Goal: Task Accomplishment & Management: Manage account settings

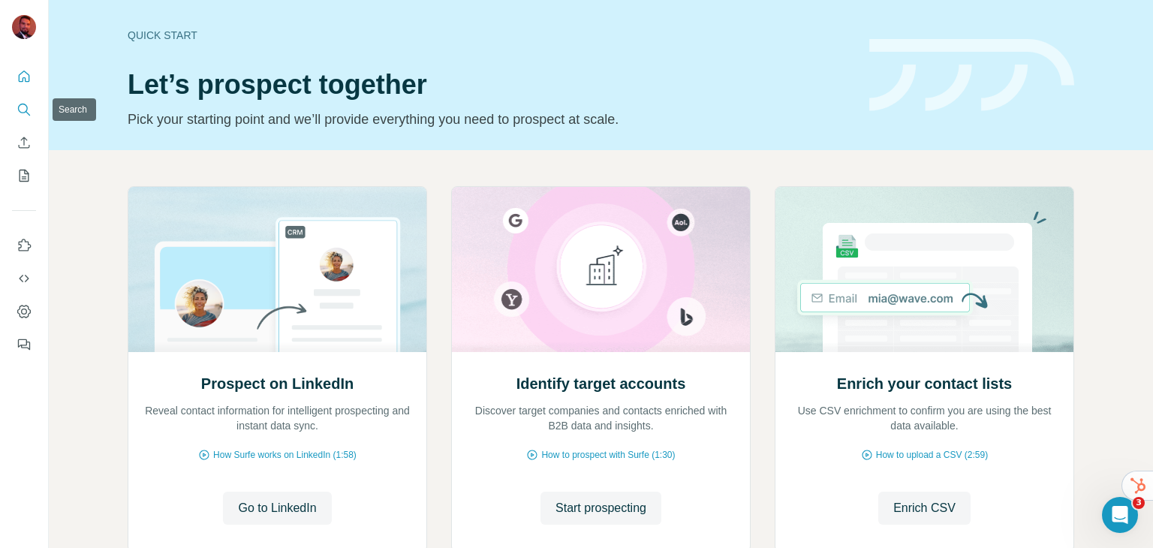
click at [24, 109] on icon "Search" at bounding box center [24, 109] width 15 height 15
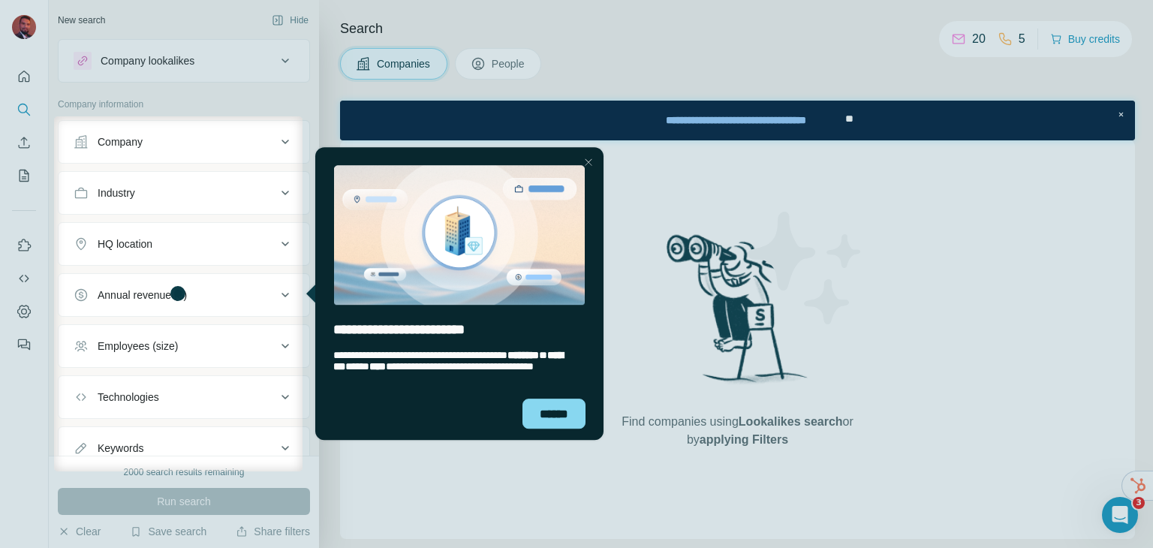
click at [589, 158] on div "Close Step" at bounding box center [588, 162] width 18 height 18
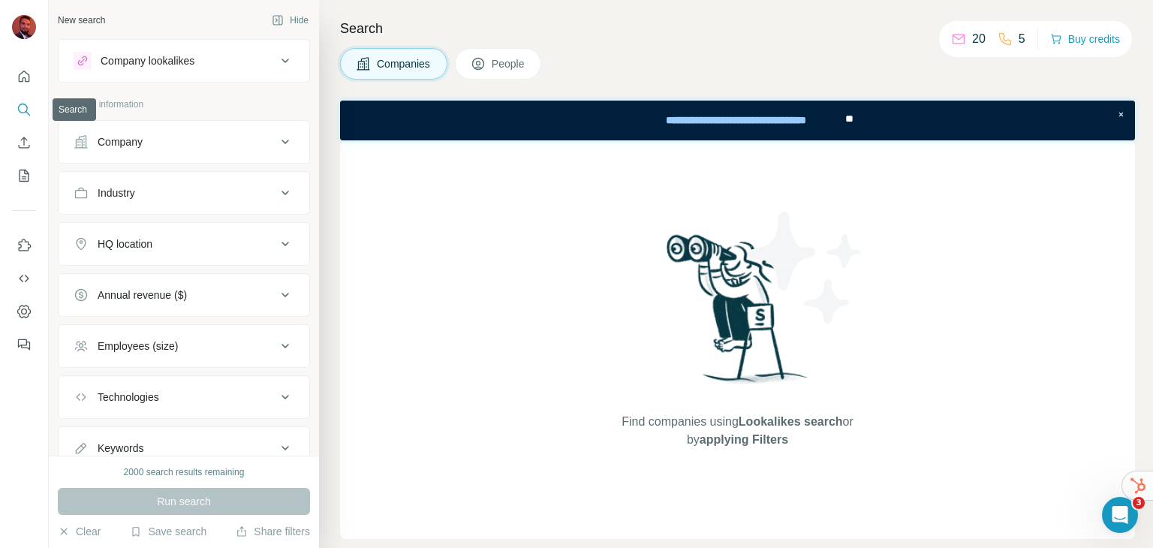
click at [17, 113] on icon "Search" at bounding box center [24, 109] width 15 height 15
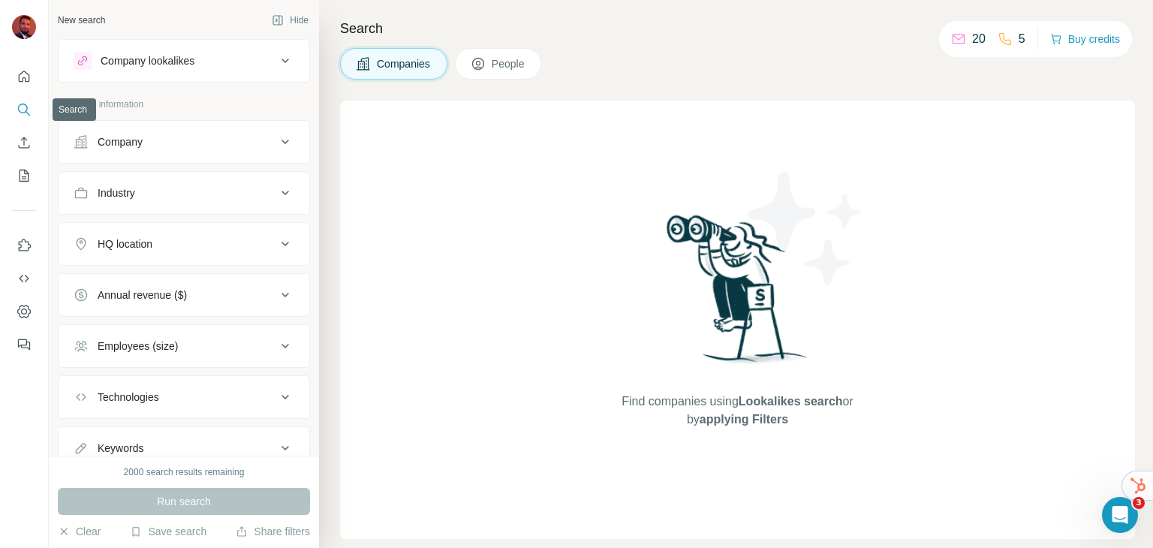
click at [23, 104] on icon "Search" at bounding box center [24, 109] width 15 height 15
click at [276, 144] on icon at bounding box center [285, 142] width 18 height 18
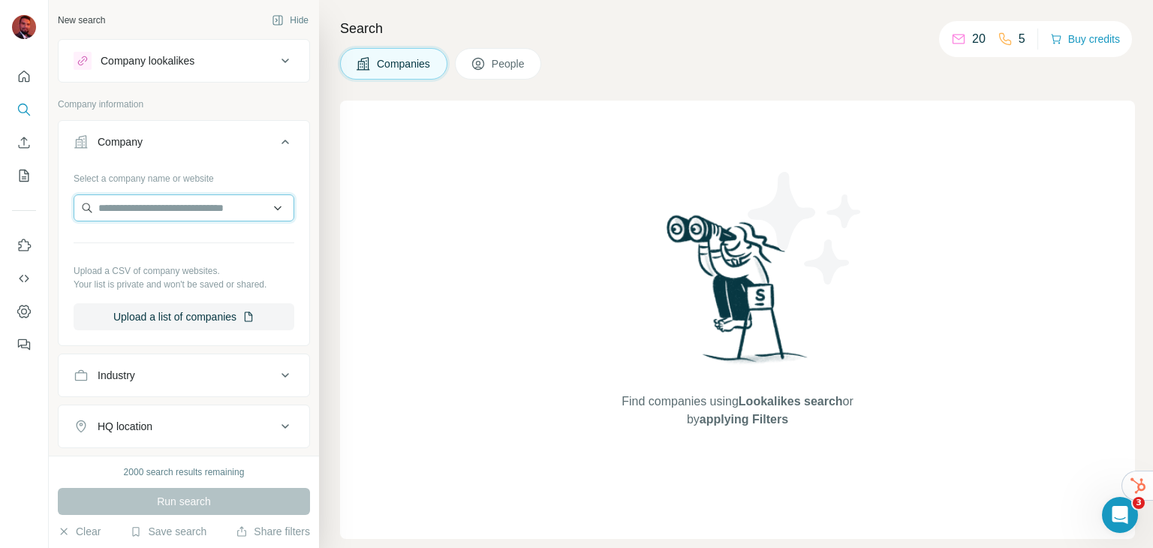
click at [173, 206] on input "text" at bounding box center [184, 207] width 221 height 27
paste input "**********"
type input "**********"
drag, startPoint x: 272, startPoint y: 214, endPoint x: 228, endPoint y: 198, distance: 47.0
click at [228, 198] on input "**********" at bounding box center [184, 207] width 221 height 27
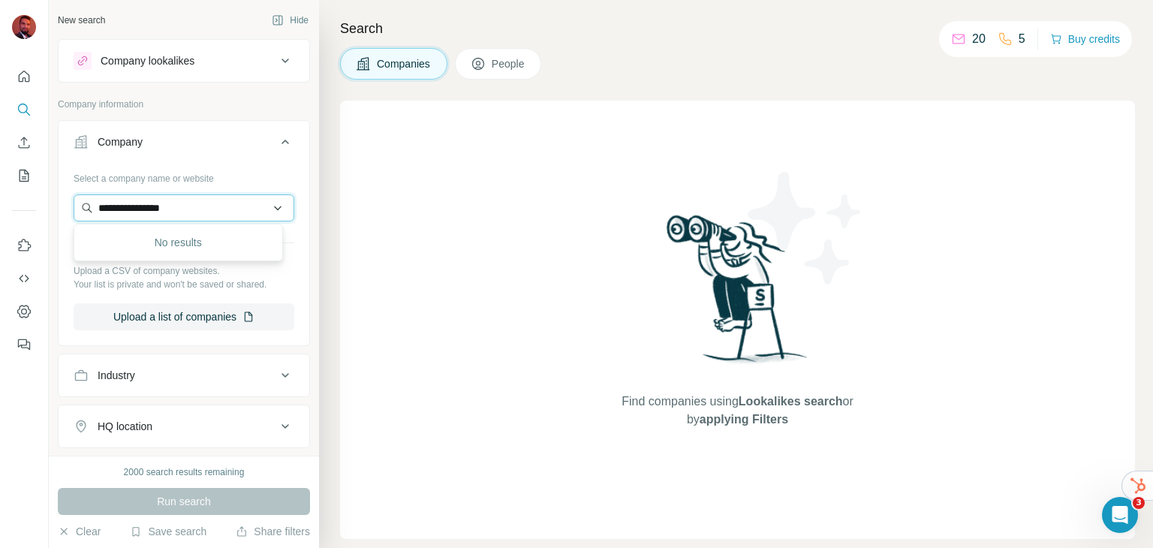
click at [229, 198] on input "**********" at bounding box center [184, 207] width 221 height 27
click at [230, 207] on input "**********" at bounding box center [184, 207] width 221 height 27
drag, startPoint x: 169, startPoint y: 207, endPoint x: 34, endPoint y: 205, distance: 135.1
click at [34, 205] on div "**********" at bounding box center [576, 274] width 1153 height 548
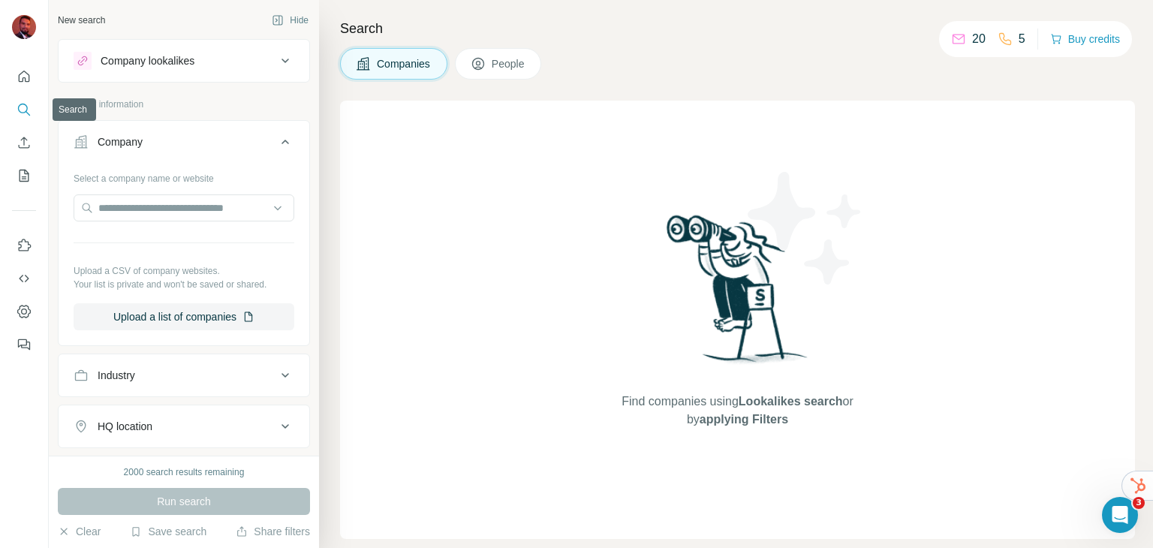
click at [21, 104] on icon "Search" at bounding box center [23, 109] width 10 height 10
click at [24, 179] on icon "My lists" at bounding box center [24, 175] width 15 height 15
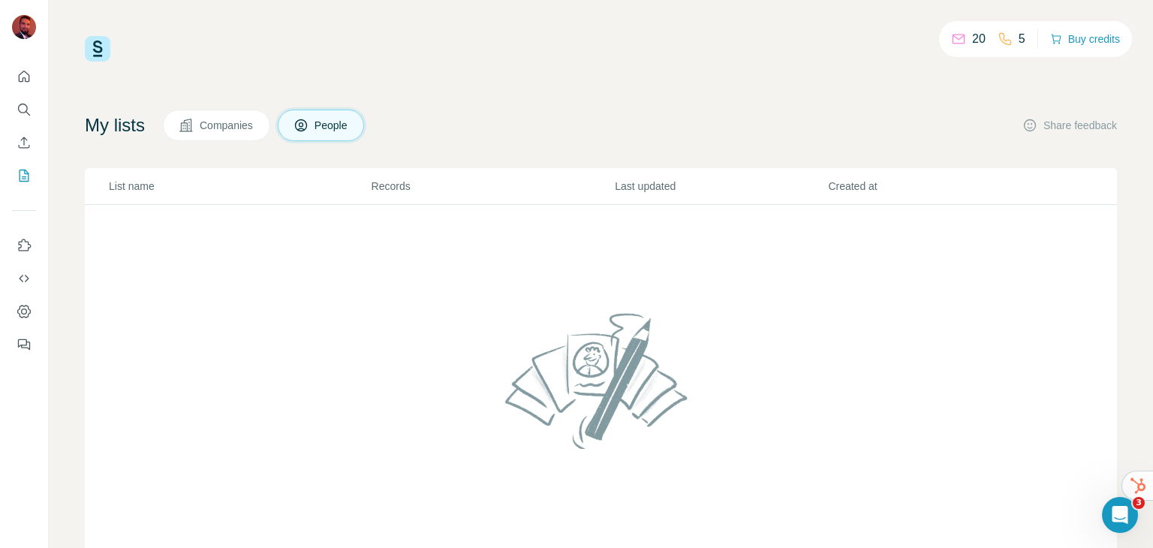
click at [973, 37] on p "20" at bounding box center [979, 39] width 14 height 18
click at [1132, 486] on icon at bounding box center [1127, 486] width 18 height 18
click at [728, 53] on div "20 5 Buy credits" at bounding box center [601, 49] width 1032 height 26
click at [27, 245] on icon "Use Surfe on LinkedIn" at bounding box center [24, 245] width 15 height 15
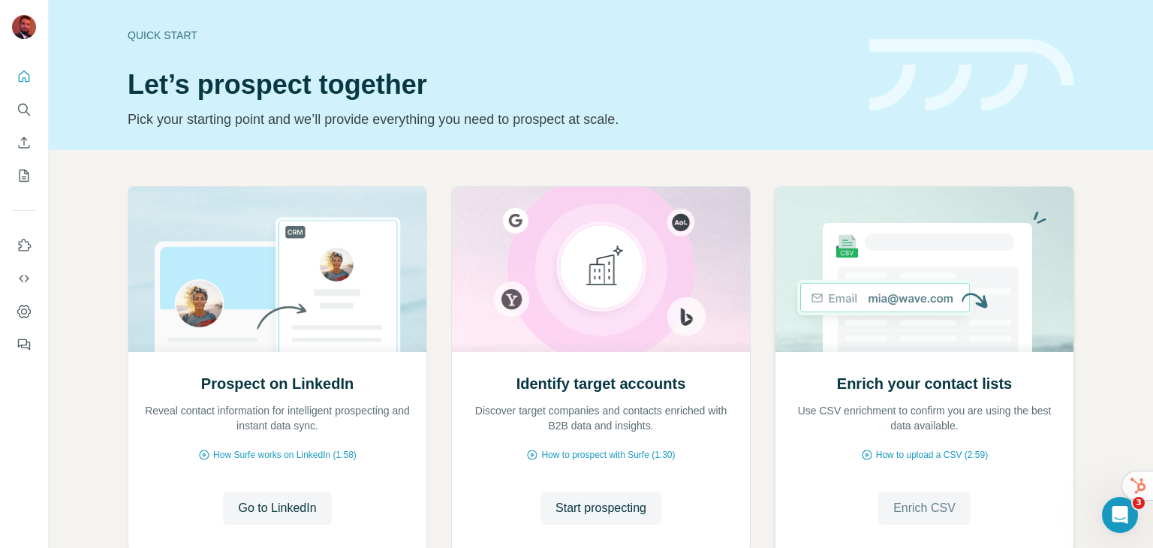
click at [919, 511] on span "Enrich CSV" at bounding box center [924, 508] width 62 height 18
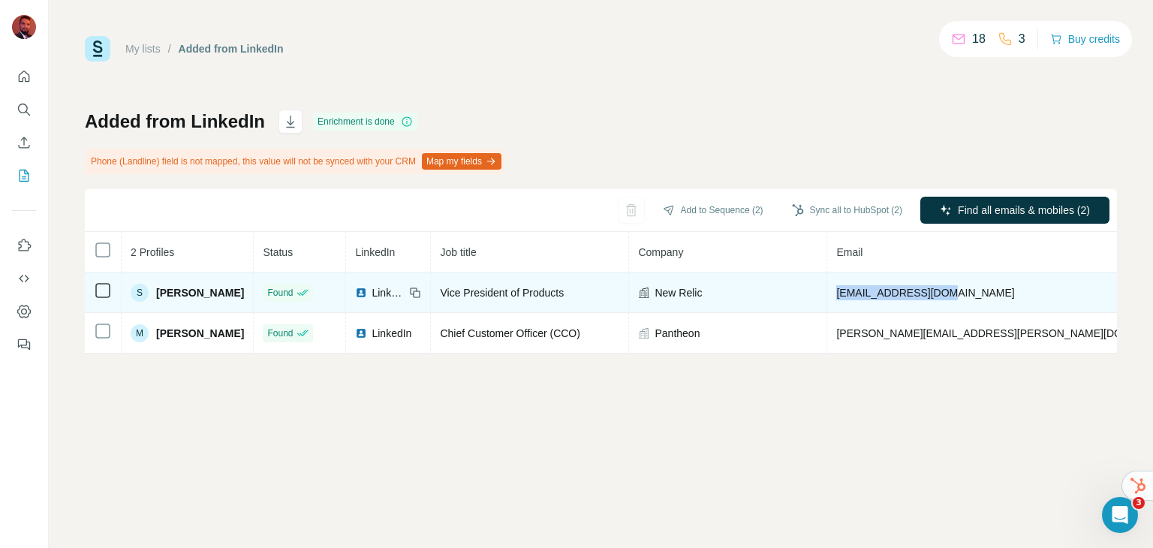
drag, startPoint x: 940, startPoint y: 290, endPoint x: 820, endPoint y: 293, distance: 119.4
click at [820, 293] on tr "S Saad Ladki Found LinkedIn Vice President of Products New Relic sladki@newreli…" at bounding box center [842, 292] width 1514 height 41
copy tr "sladki@newrelic.com"
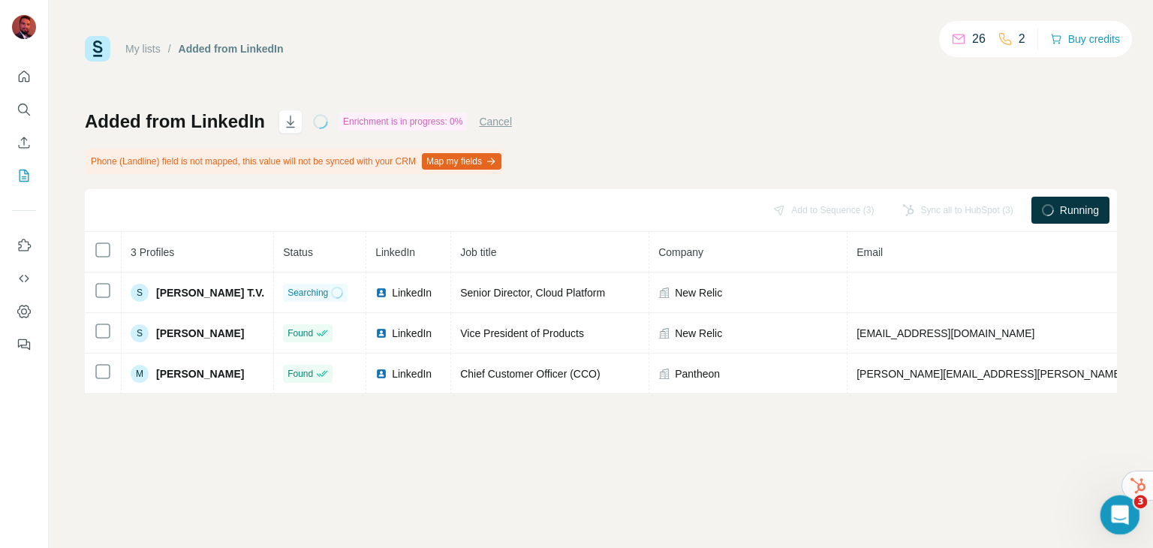
click at [1138, 499] on span "3" at bounding box center [1141, 502] width 14 height 14
click at [1126, 508] on icon "Open Intercom Messenger" at bounding box center [1118, 513] width 25 height 25
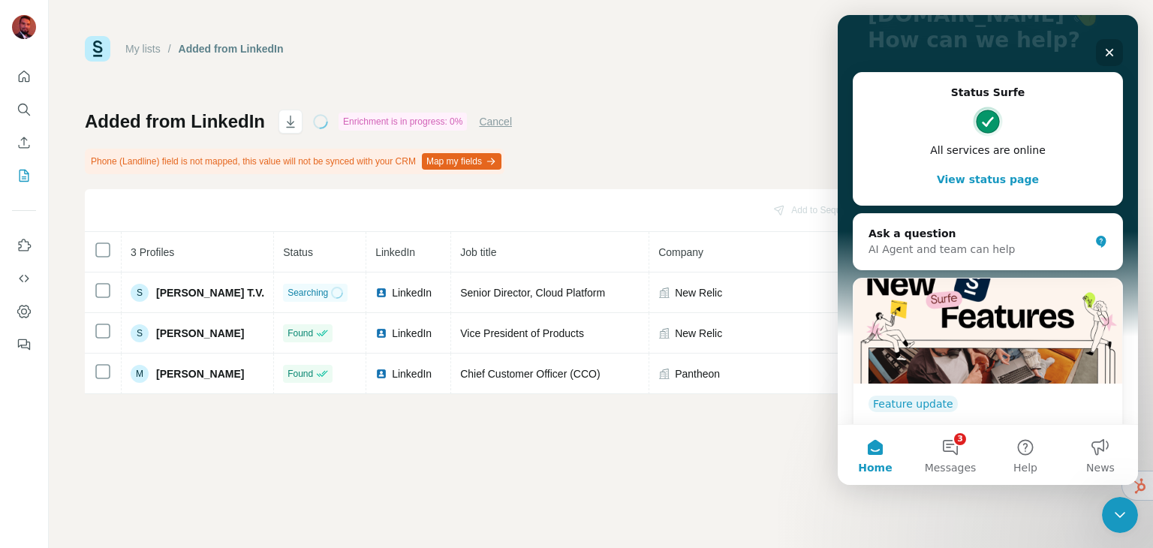
scroll to position [221, 0]
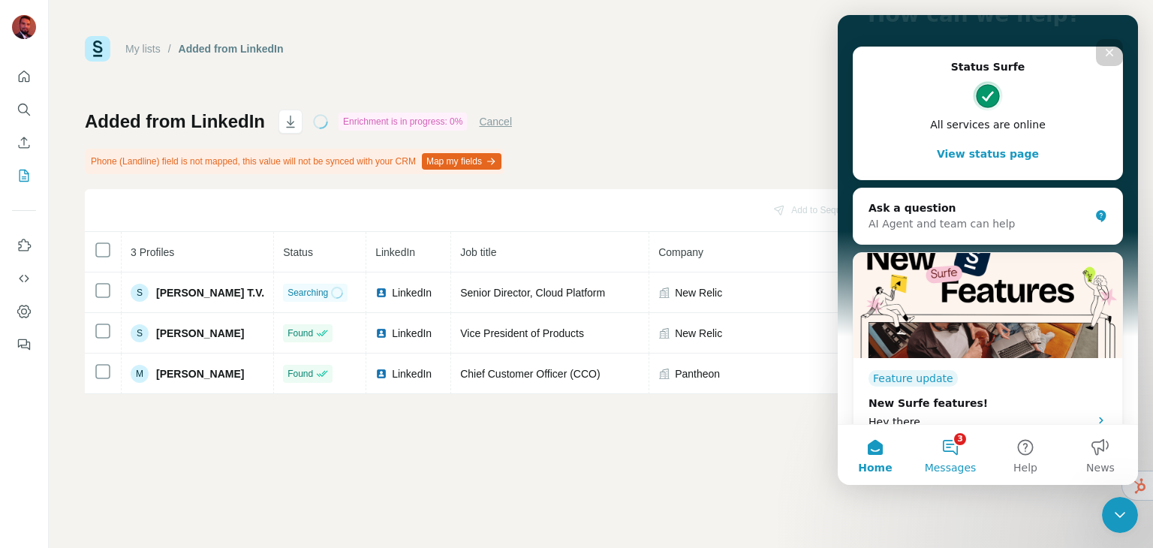
click at [943, 445] on button "3 Messages" at bounding box center [950, 455] width 75 height 60
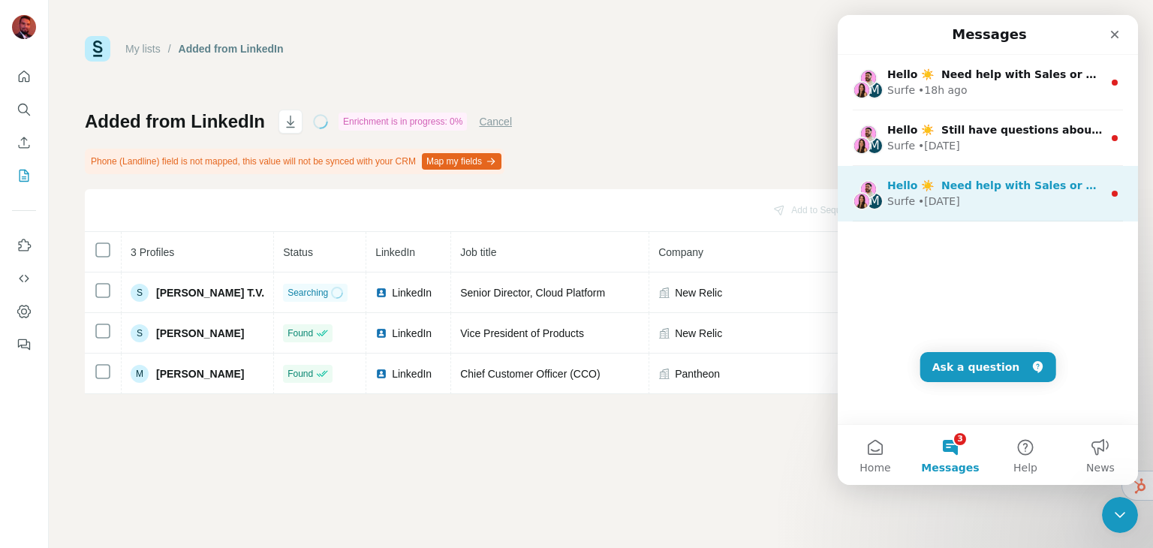
click at [1009, 191] on span "Hello ☀️ ​ Need help with Sales or Support? We've got you covered!" at bounding box center [1085, 185] width 396 height 12
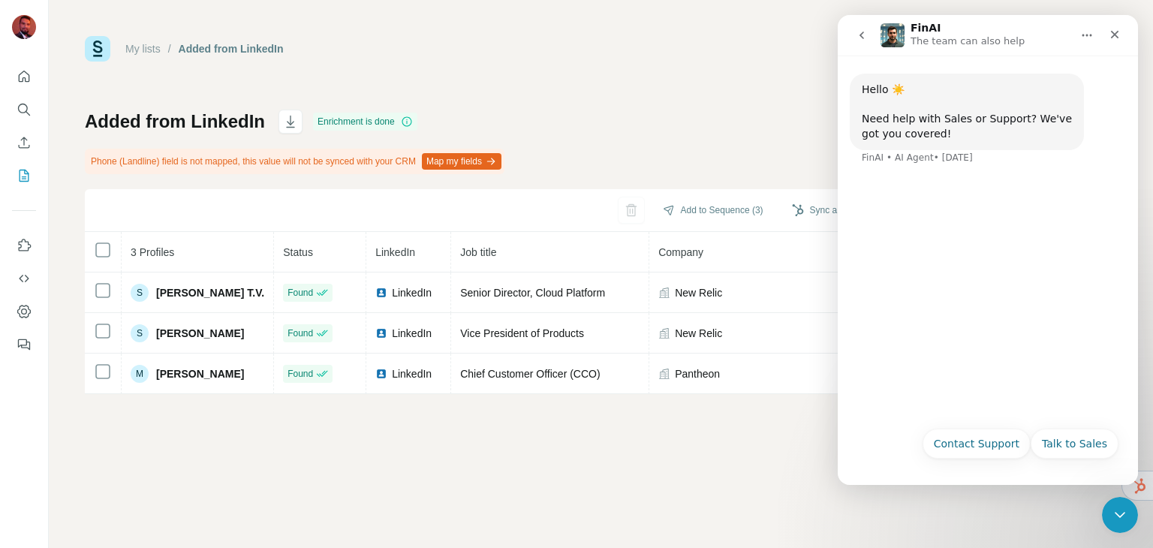
click at [863, 40] on icon "go back" at bounding box center [862, 35] width 12 height 12
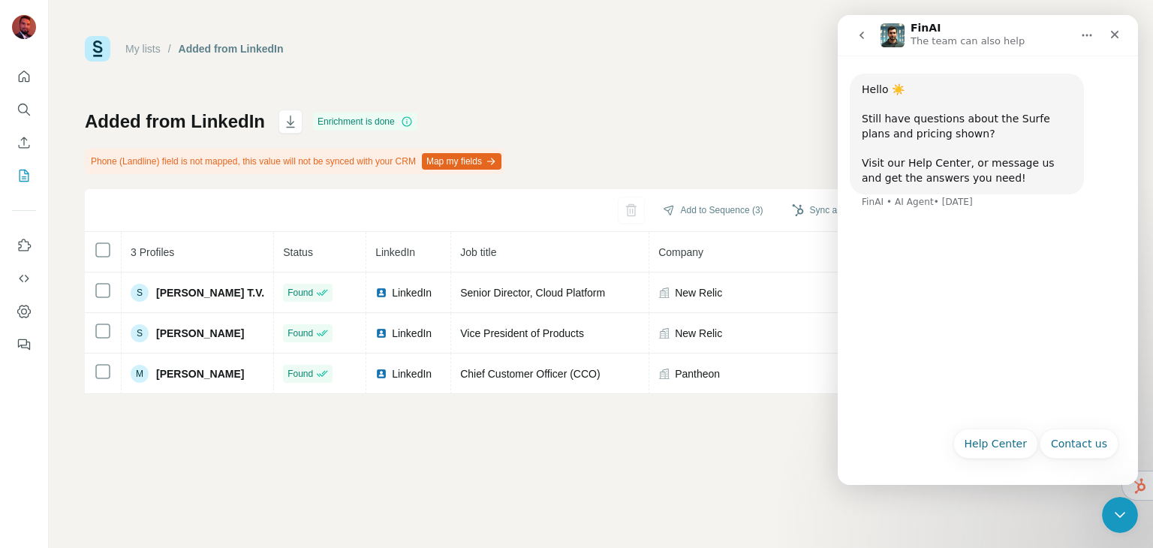
click at [867, 32] on icon "go back" at bounding box center [862, 35] width 12 height 12
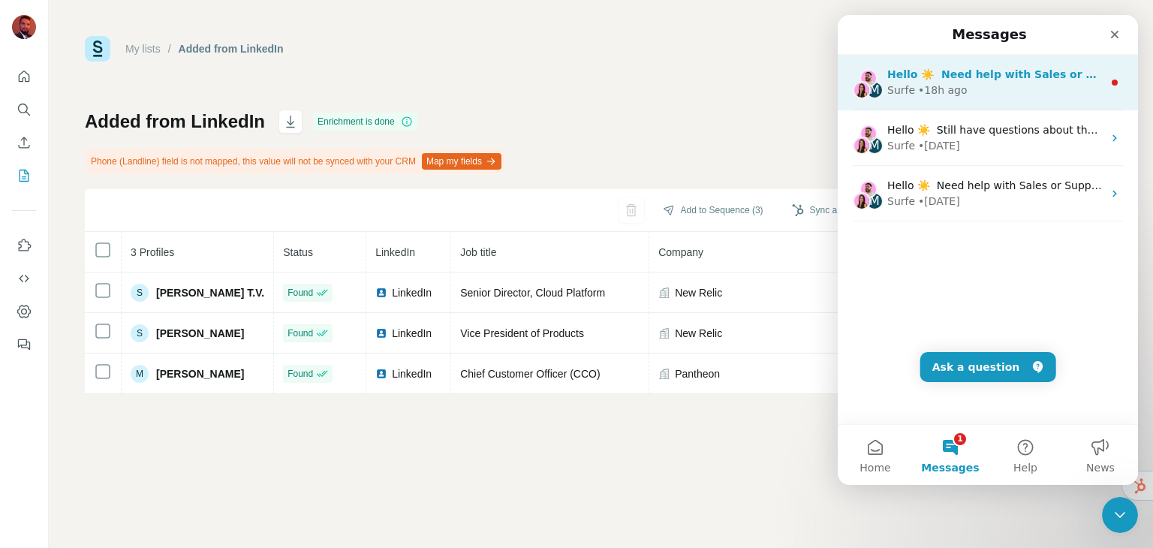
click at [961, 83] on div "Surfe • 18h ago" at bounding box center [994, 91] width 215 height 16
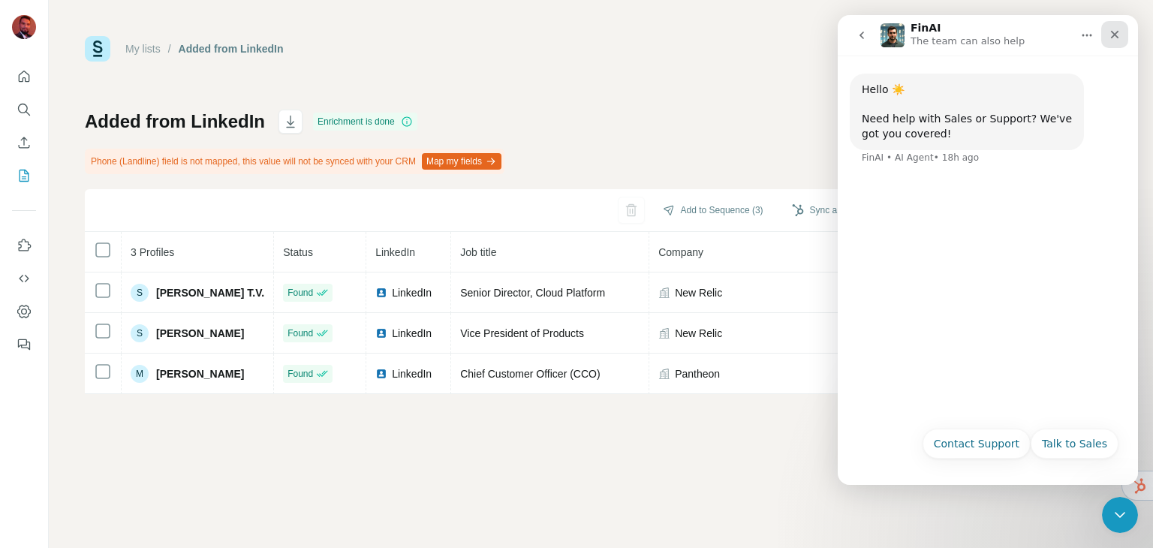
click at [1118, 32] on icon "Close" at bounding box center [1115, 35] width 12 height 12
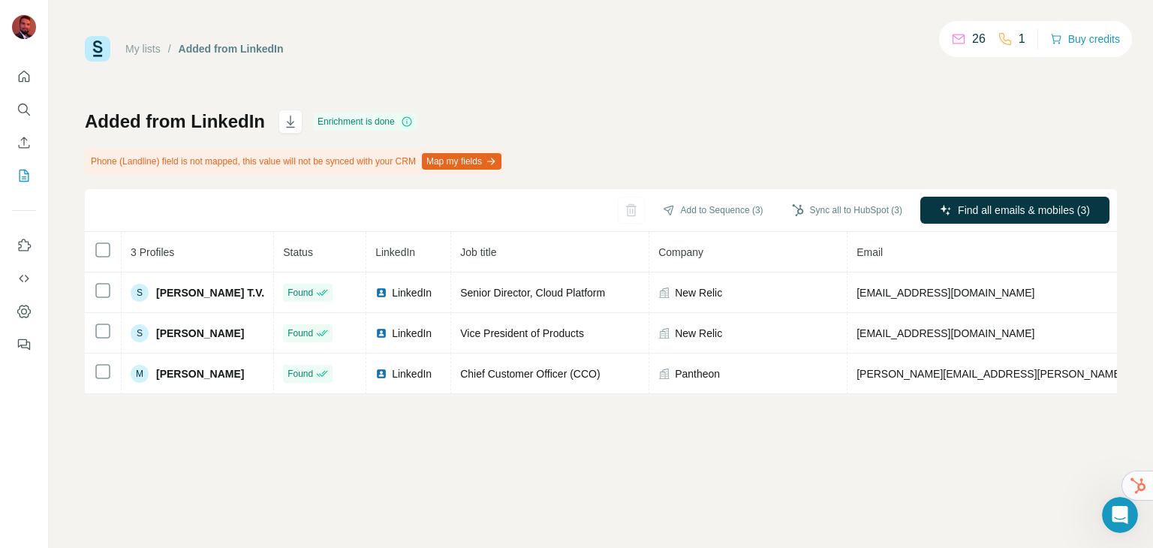
scroll to position [0, 0]
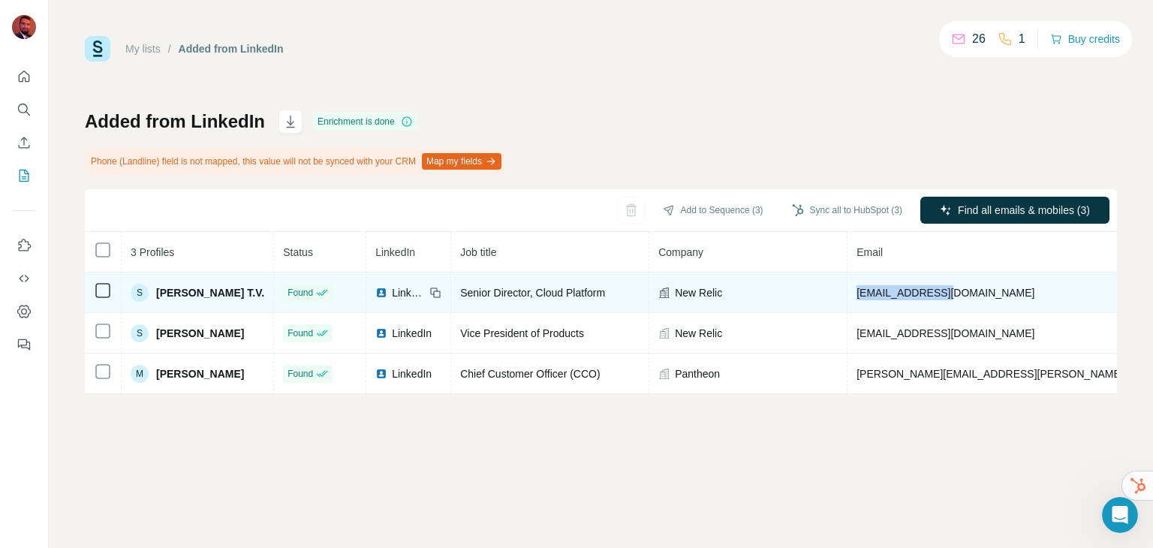
drag, startPoint x: 937, startPoint y: 298, endPoint x: 827, endPoint y: 296, distance: 110.3
click at [847, 297] on td "[EMAIL_ADDRESS][DOMAIN_NAME]" at bounding box center [1032, 292] width 370 height 41
copy span "[EMAIL_ADDRESS][DOMAIN_NAME]"
